Goal: Information Seeking & Learning: Find specific page/section

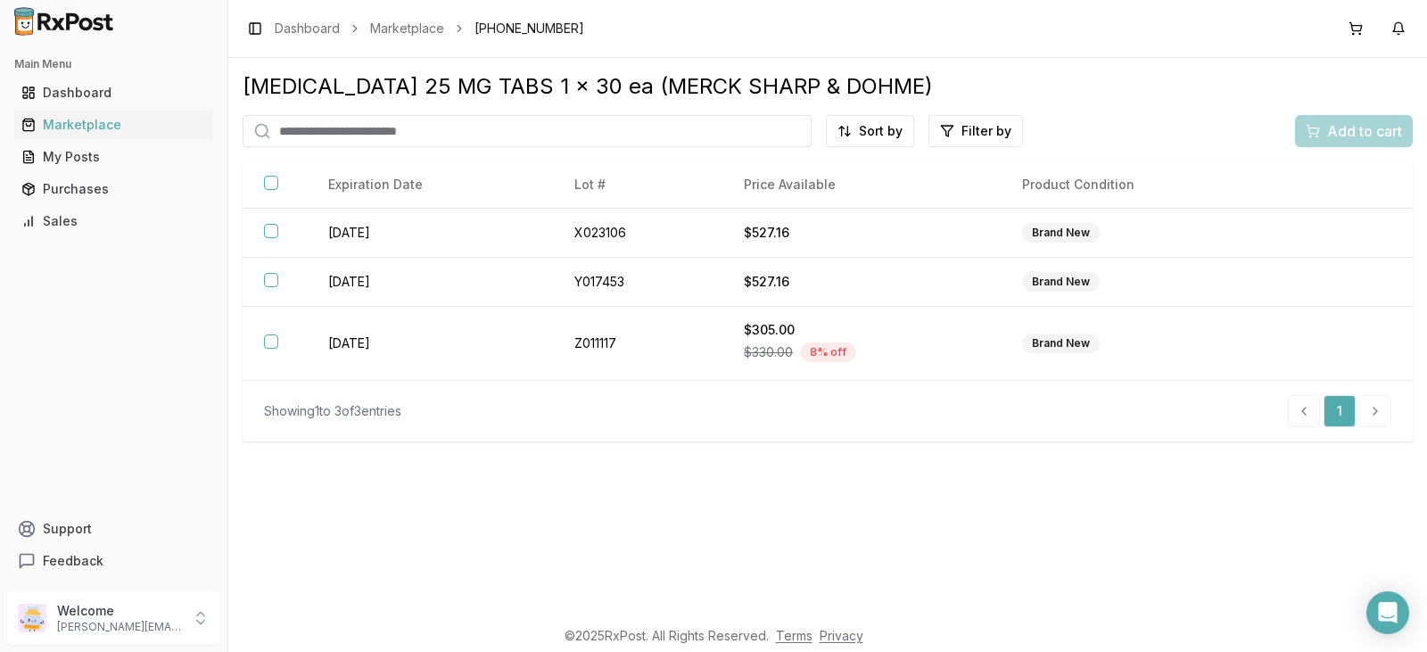
click at [322, 134] on input "search" at bounding box center [527, 131] width 569 height 32
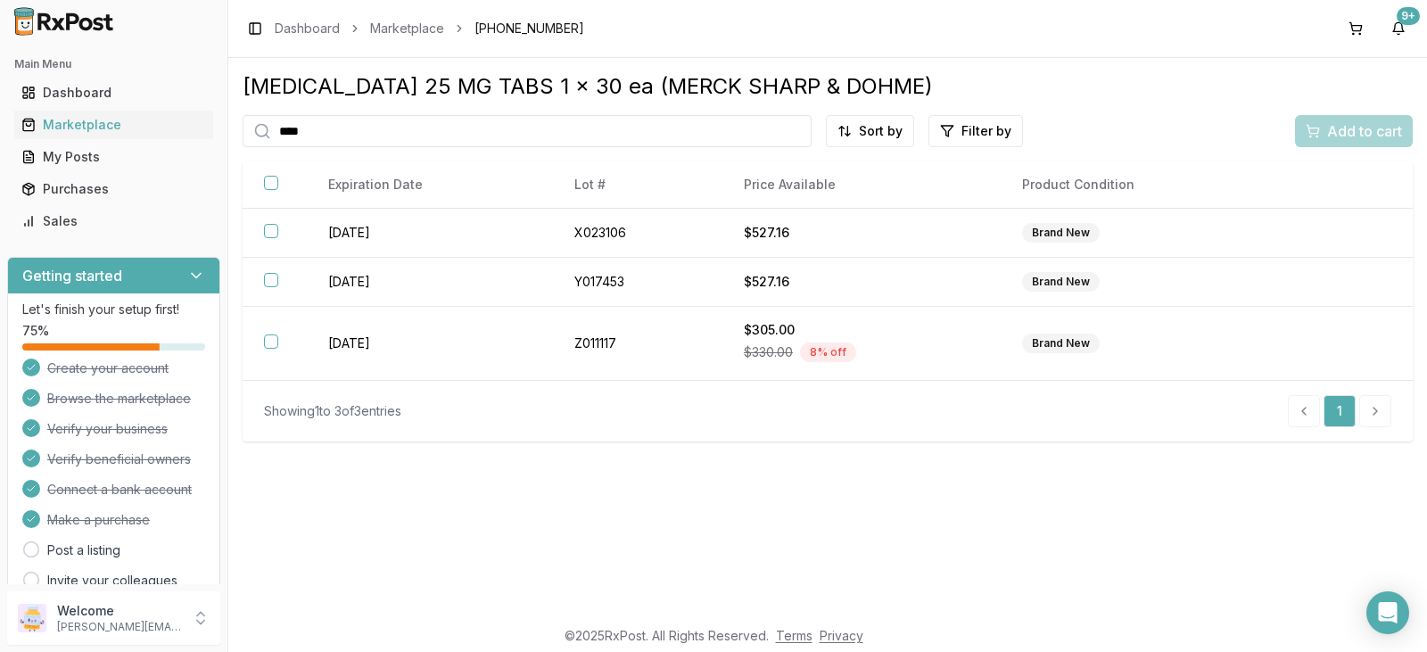
type input "*****"
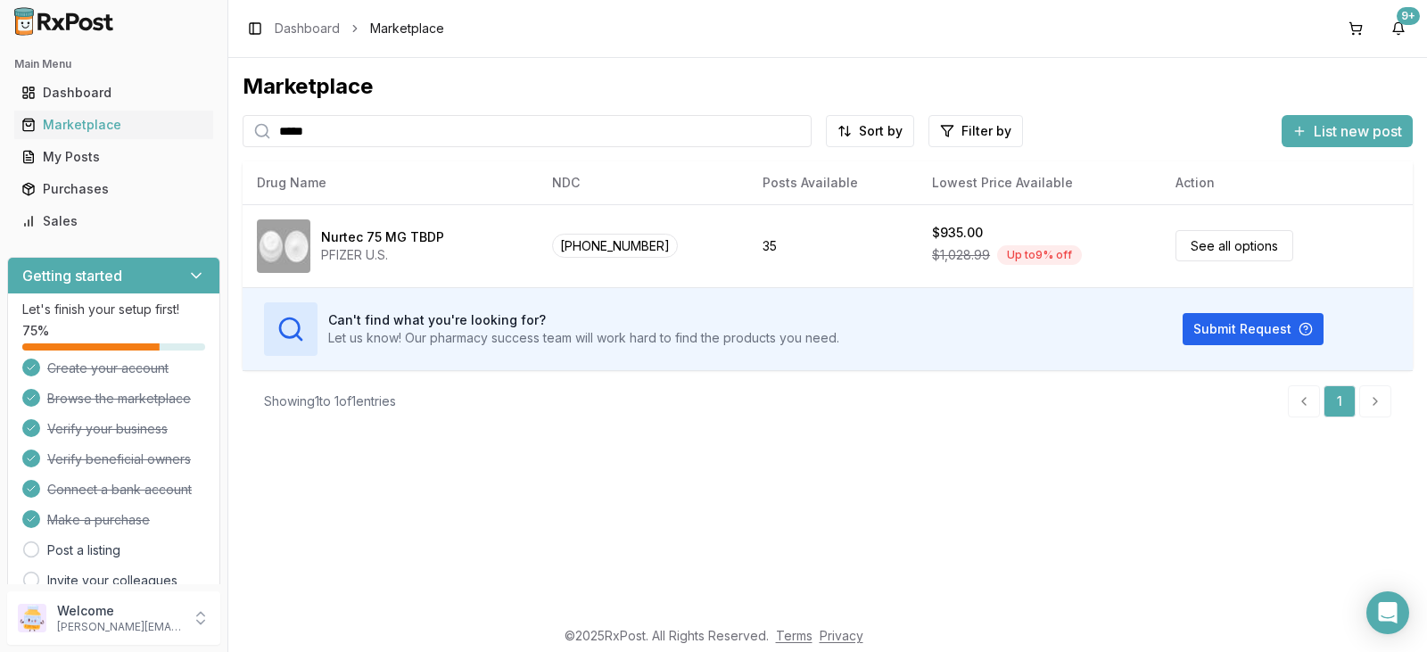
click at [378, 120] on input "*****" at bounding box center [527, 131] width 569 height 32
type input "*"
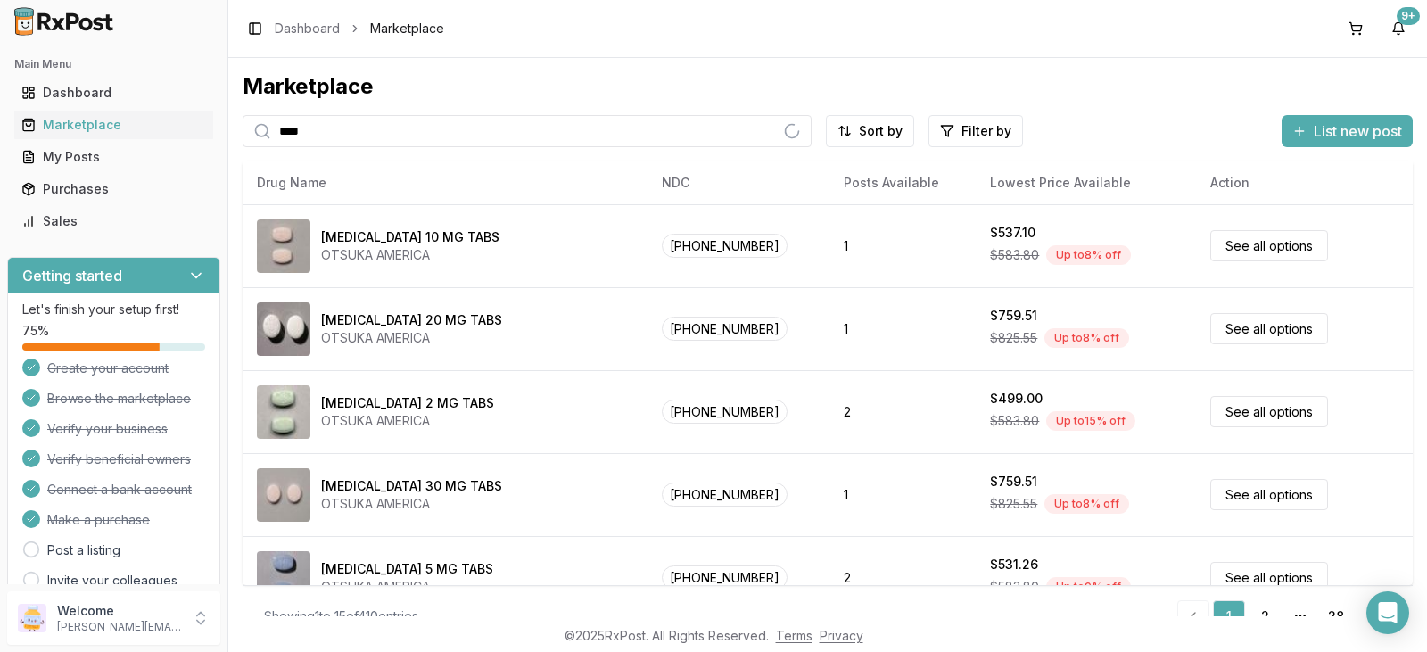
type input "****"
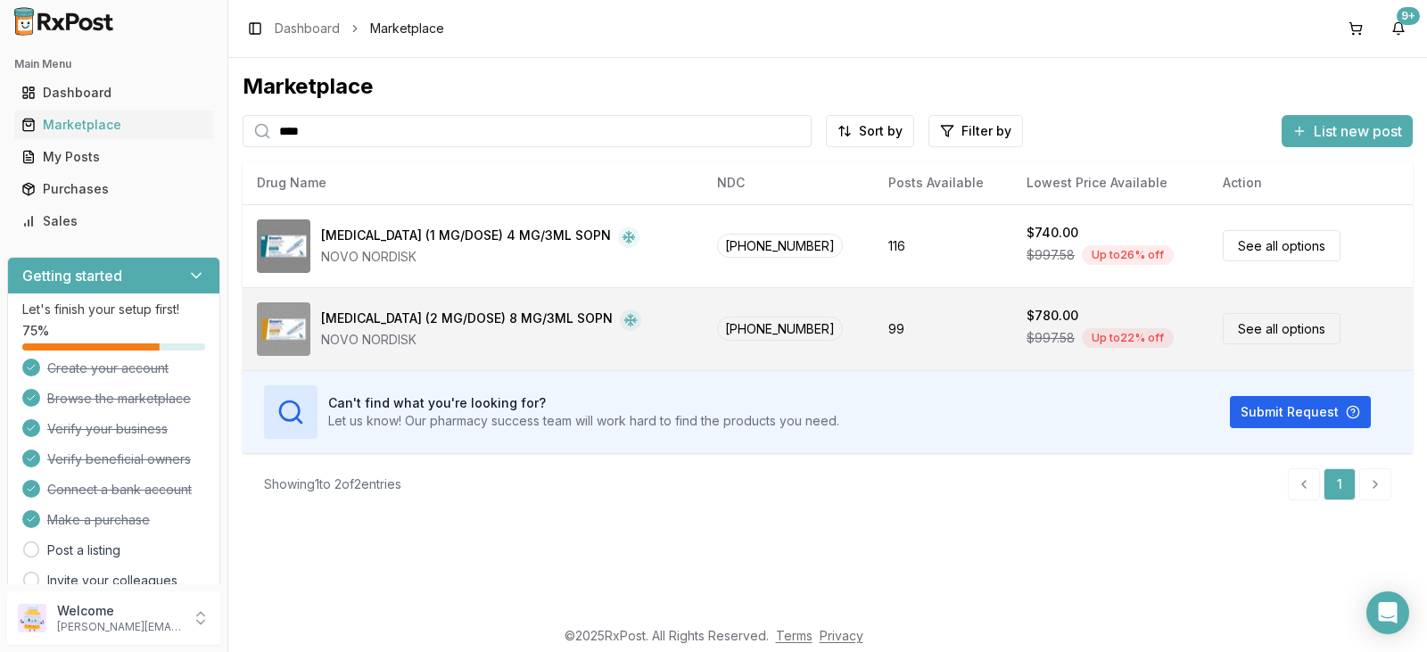
click at [1270, 329] on link "See all options" at bounding box center [1282, 328] width 118 height 31
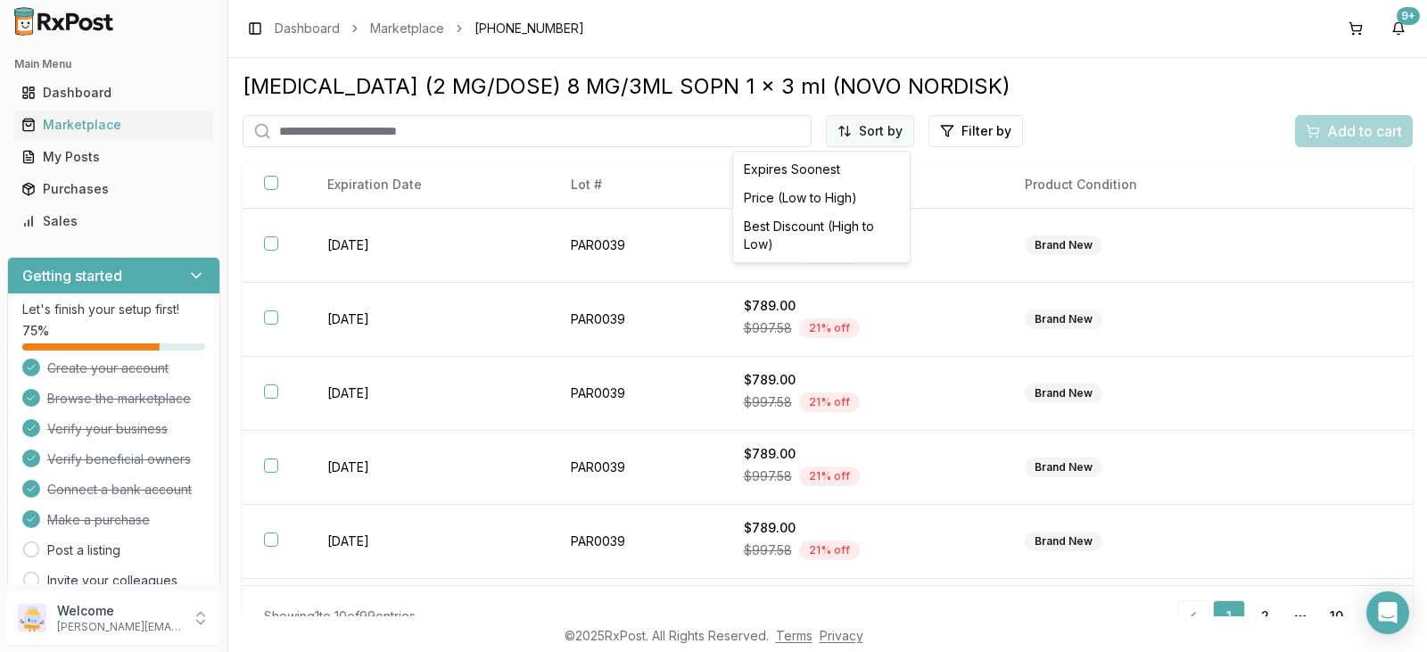
click at [890, 133] on html "Main Menu Dashboard Marketplace My Posts Purchases Sales Getting started Let's …" at bounding box center [713, 326] width 1427 height 652
click at [823, 228] on div "Best Discount (High to Low)" at bounding box center [821, 235] width 169 height 46
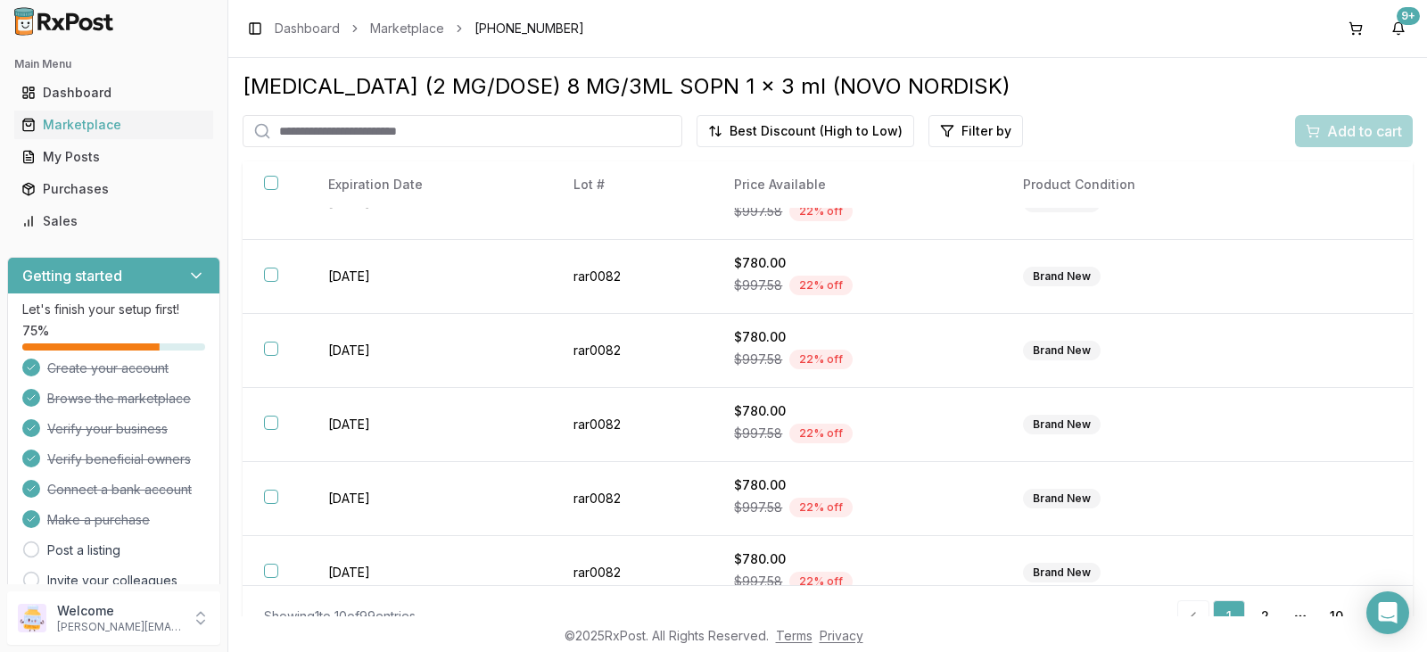
scroll to position [363, 0]
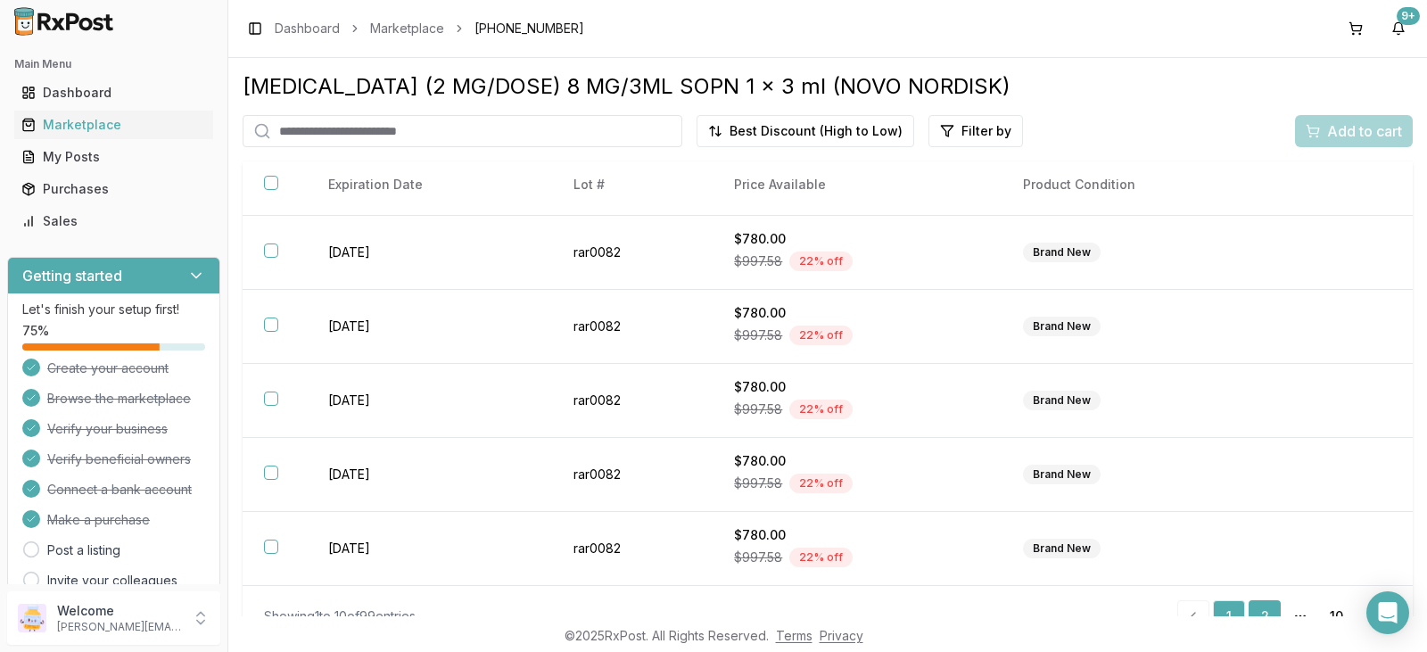
click at [1255, 613] on link "2" at bounding box center [1265, 616] width 32 height 32
click at [1327, 605] on link "10" at bounding box center [1336, 616] width 32 height 32
click at [1298, 613] on link "9" at bounding box center [1304, 616] width 32 height 32
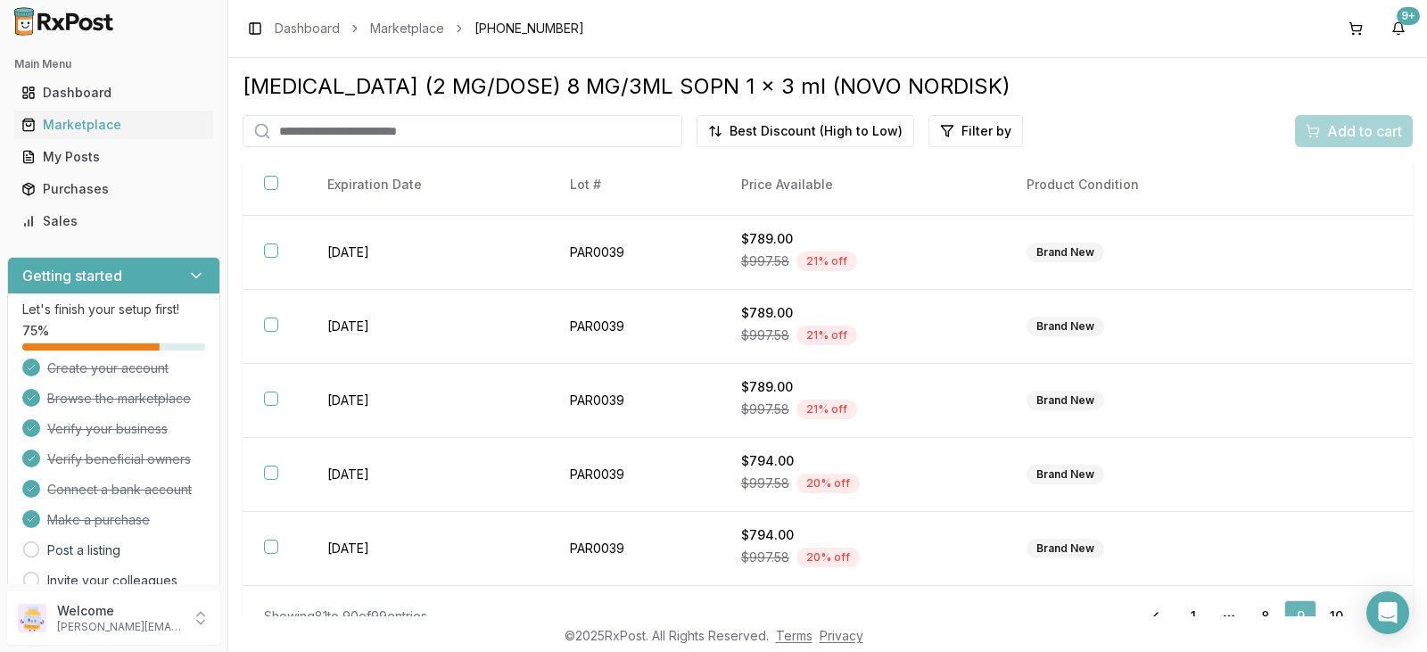
scroll to position [363, 0]
click at [1295, 612] on link "9" at bounding box center [1300, 616] width 32 height 32
click at [1290, 605] on link "9" at bounding box center [1300, 616] width 32 height 32
click at [1186, 612] on link "1" at bounding box center [1193, 616] width 32 height 32
